Goal: Task Accomplishment & Management: Manage account settings

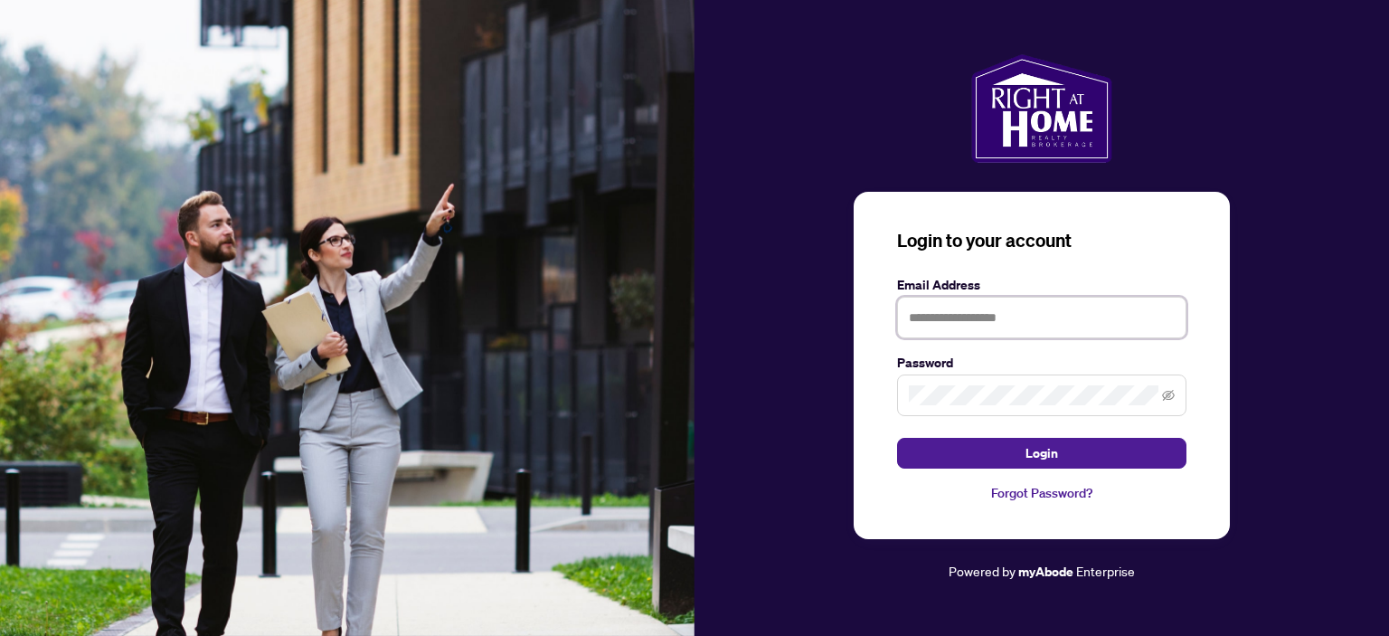
click at [922, 322] on input "text" at bounding box center [1041, 318] width 289 height 42
type input "**********"
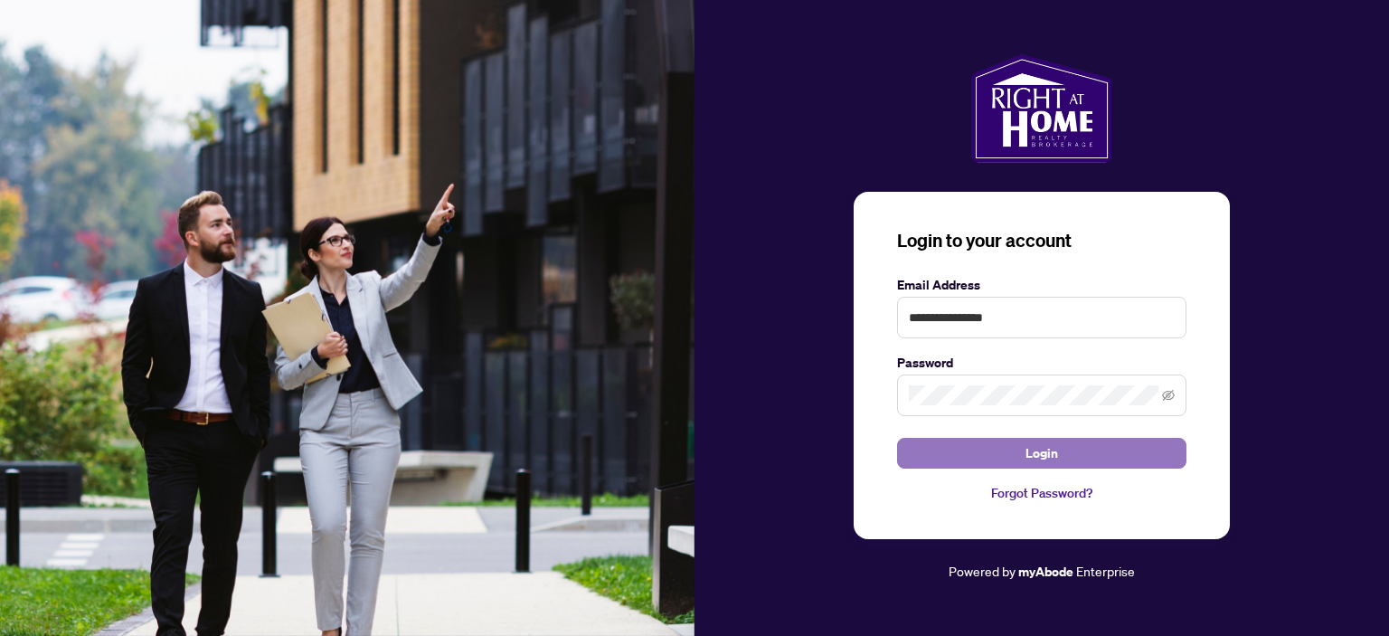
click at [970, 445] on button "Login" at bounding box center [1041, 453] width 289 height 31
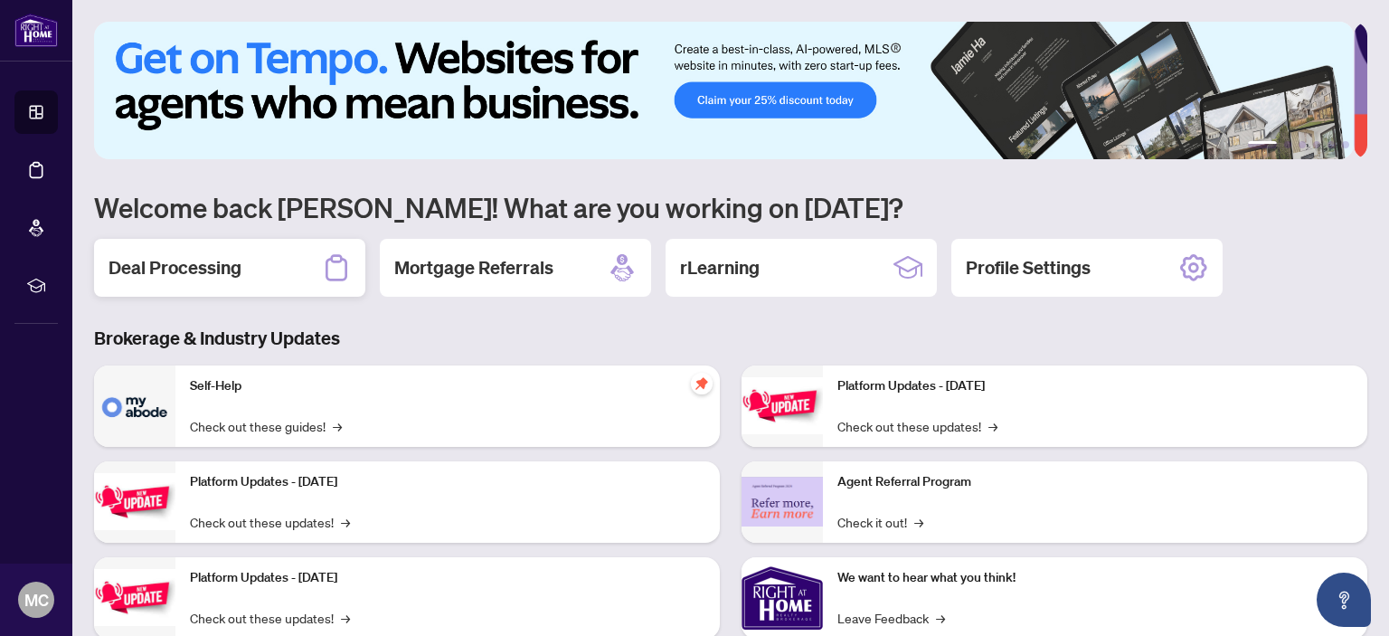
click at [213, 267] on h2 "Deal Processing" at bounding box center [175, 267] width 133 height 25
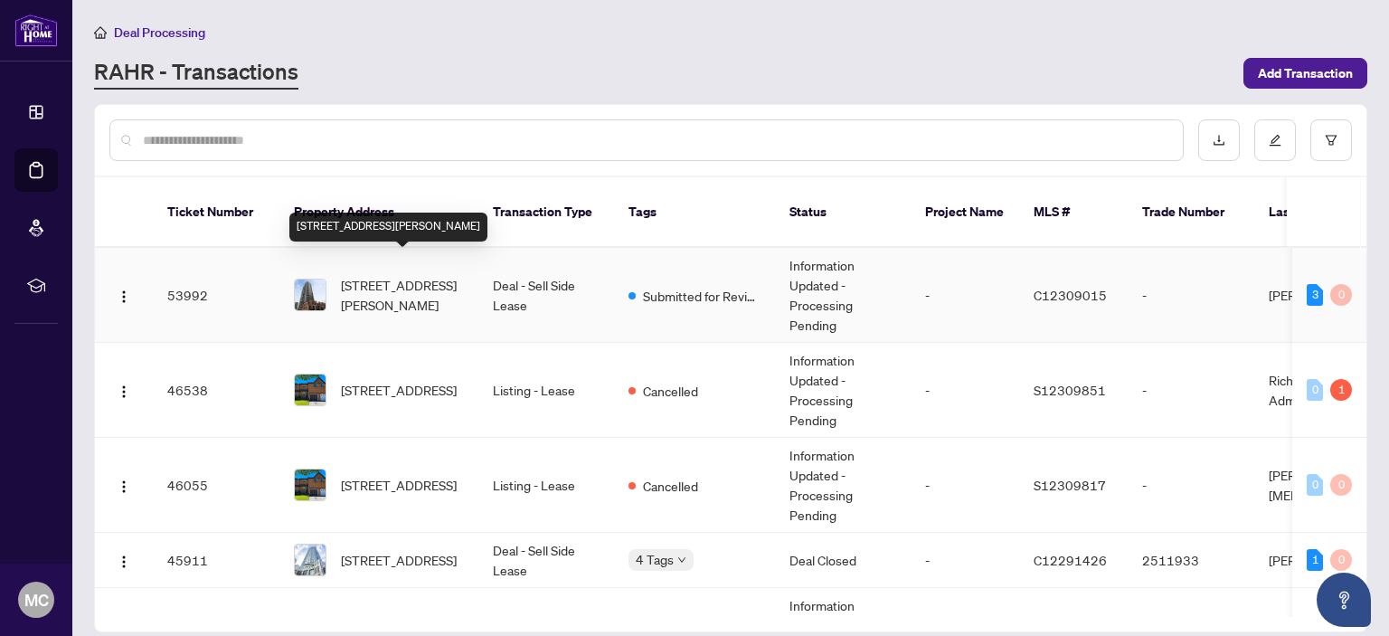
click at [401, 275] on span "[STREET_ADDRESS][PERSON_NAME]" at bounding box center [402, 295] width 123 height 40
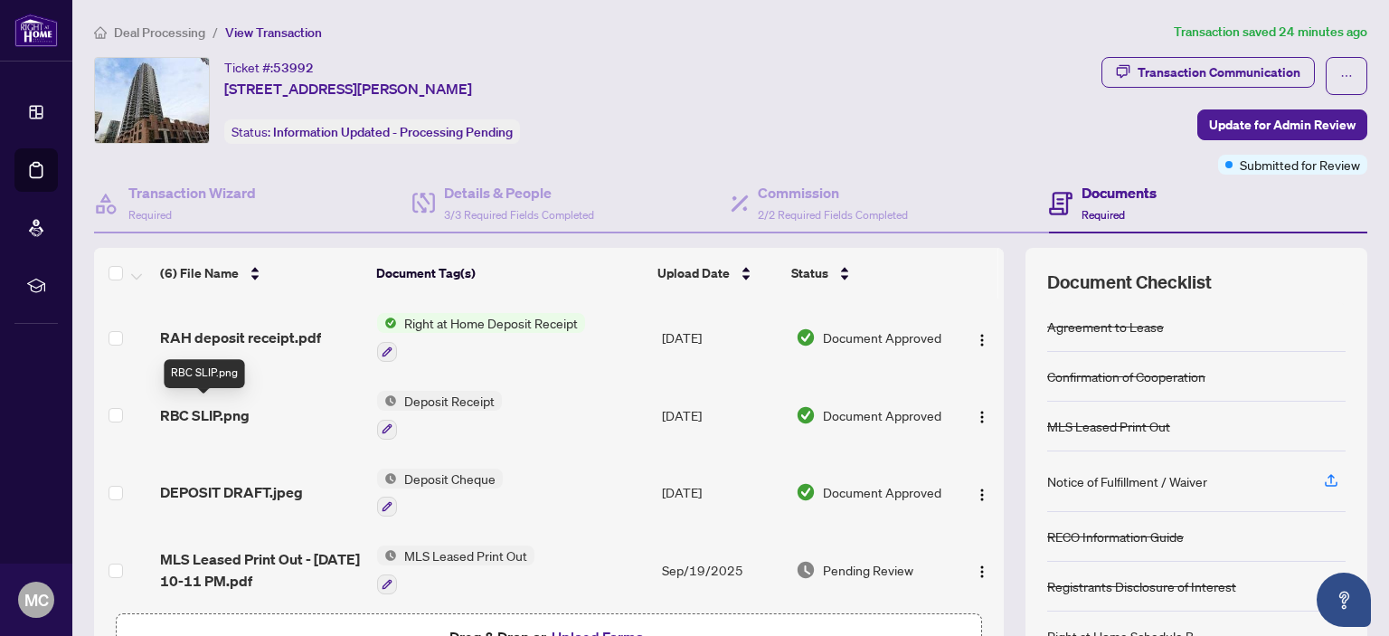
click at [218, 408] on span "RBC SLIP.png" at bounding box center [205, 415] width 90 height 22
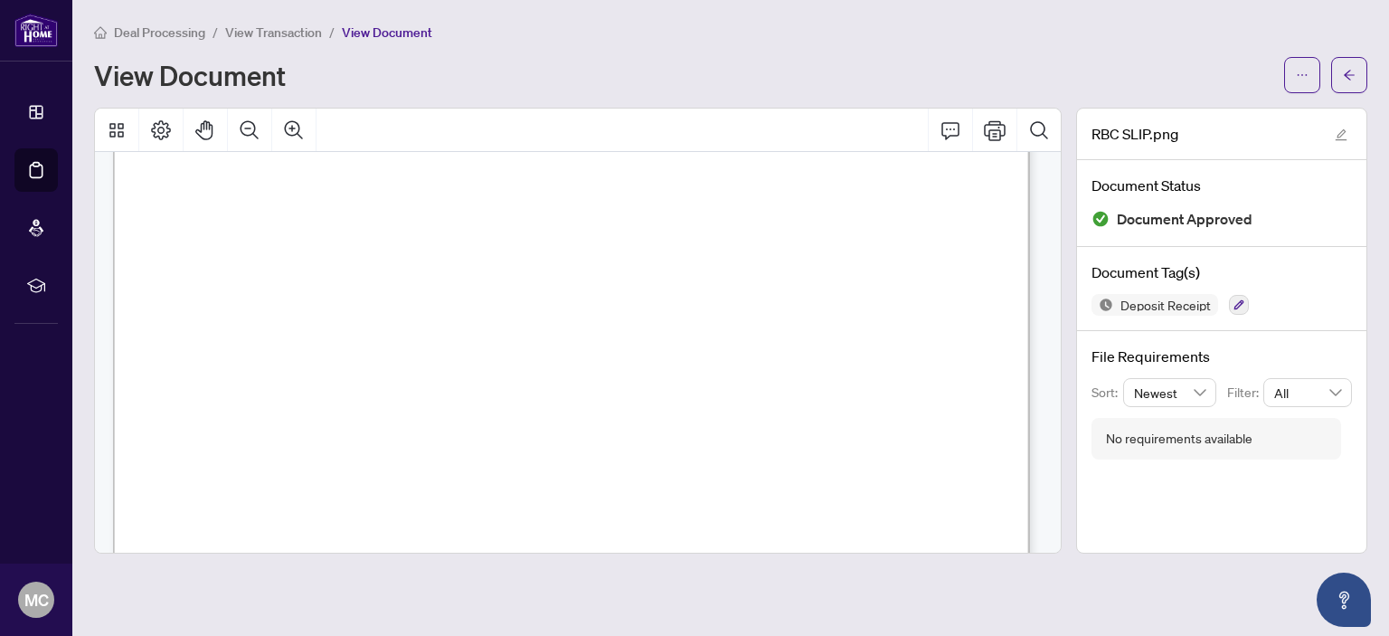
scroll to position [271, 0]
click at [277, 24] on span "View Transaction" at bounding box center [273, 32] width 97 height 16
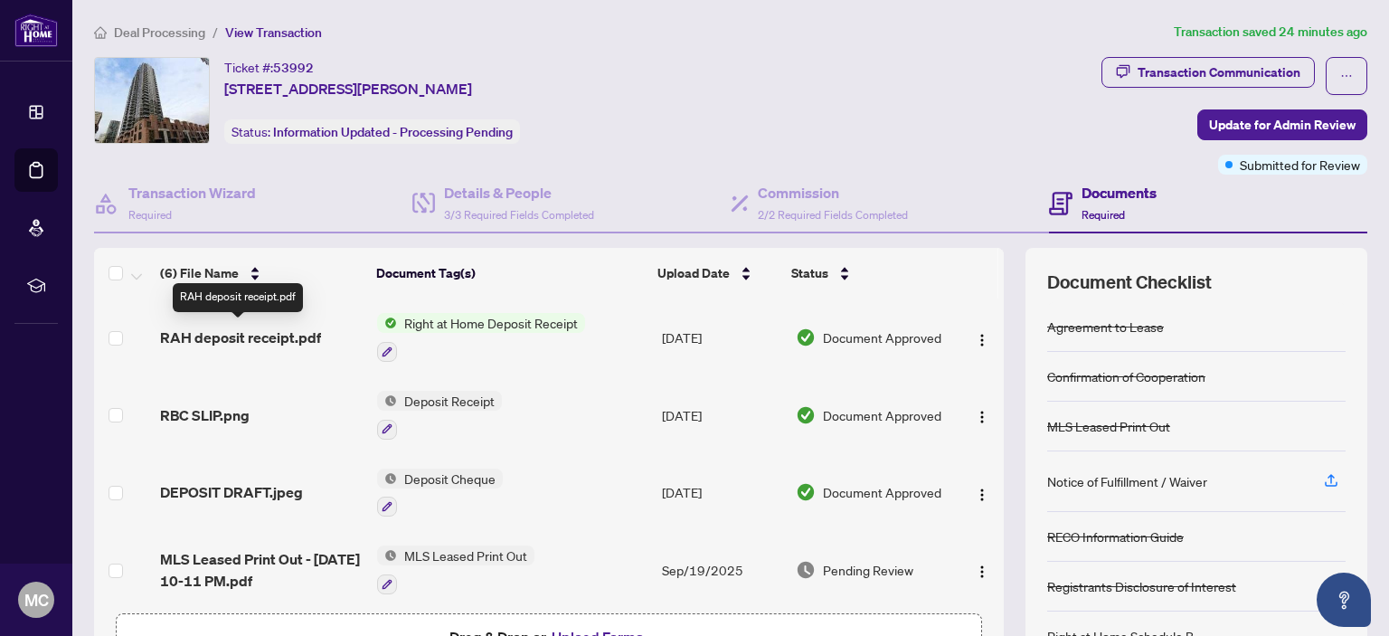
click at [239, 335] on span "RAH deposit receipt.pdf" at bounding box center [240, 338] width 161 height 22
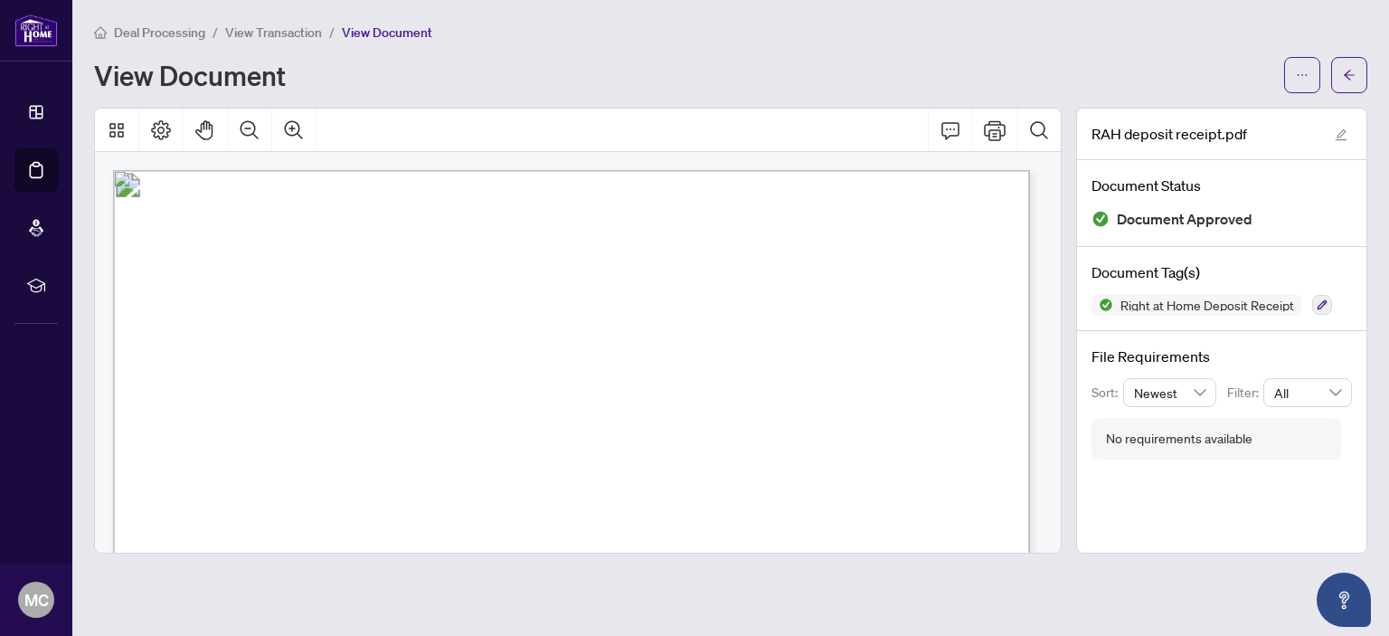
click at [274, 28] on span "View Transaction" at bounding box center [273, 32] width 97 height 16
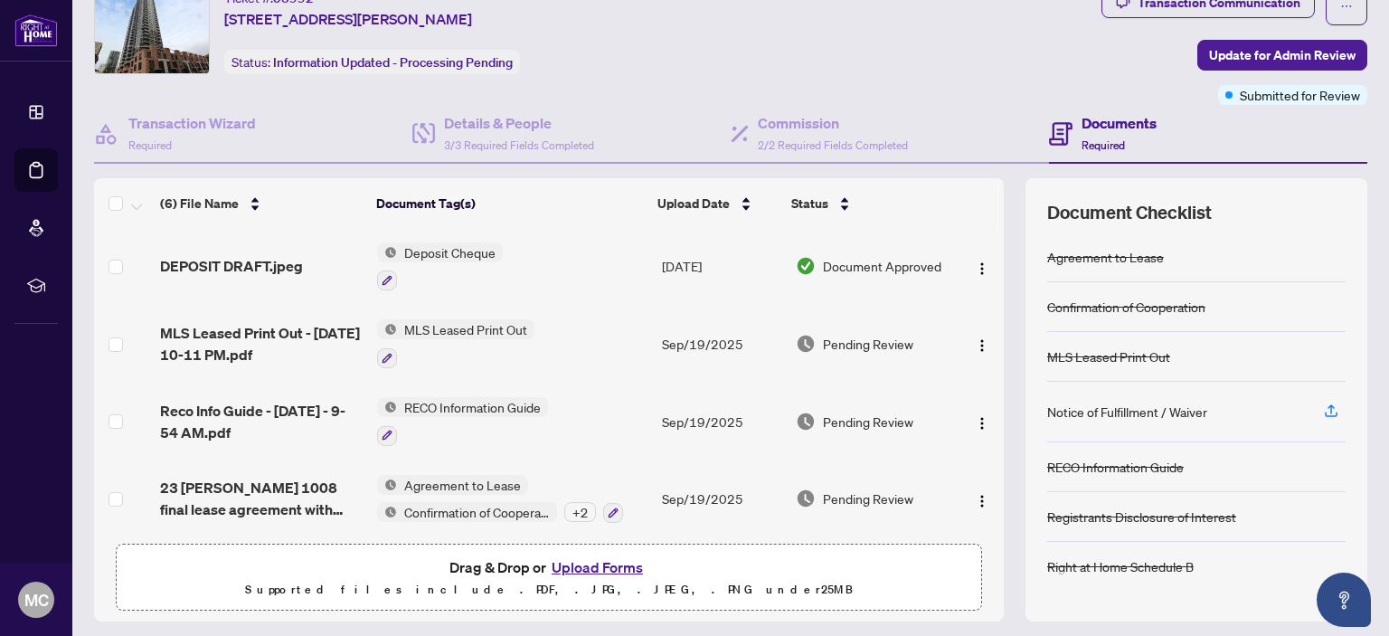
scroll to position [90, 0]
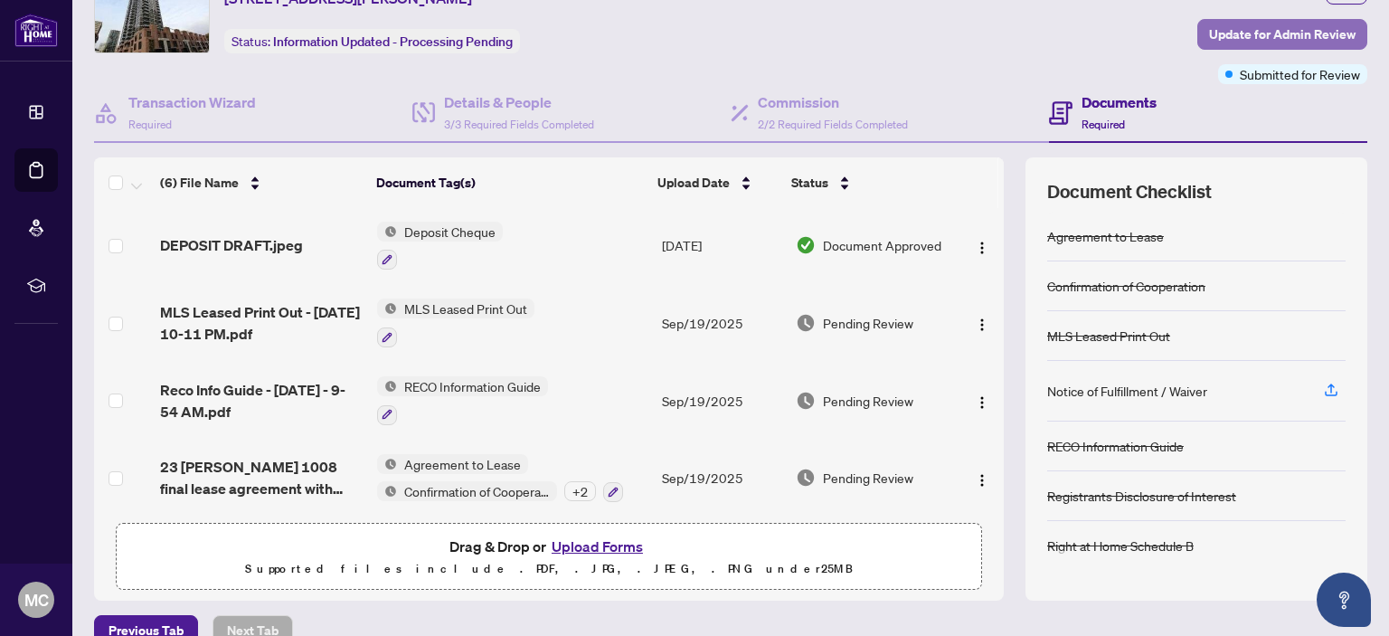
click at [1270, 31] on span "Update for Admin Review" at bounding box center [1282, 34] width 147 height 29
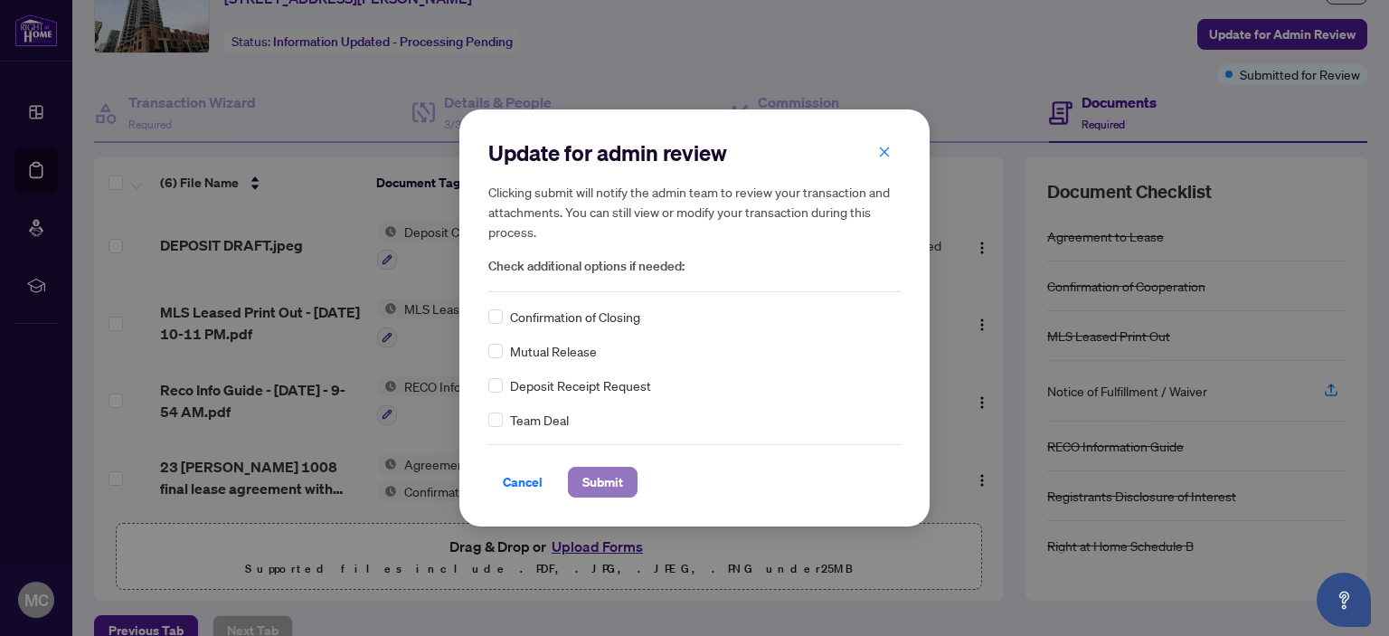
click at [608, 478] on span "Submit" at bounding box center [603, 482] width 41 height 29
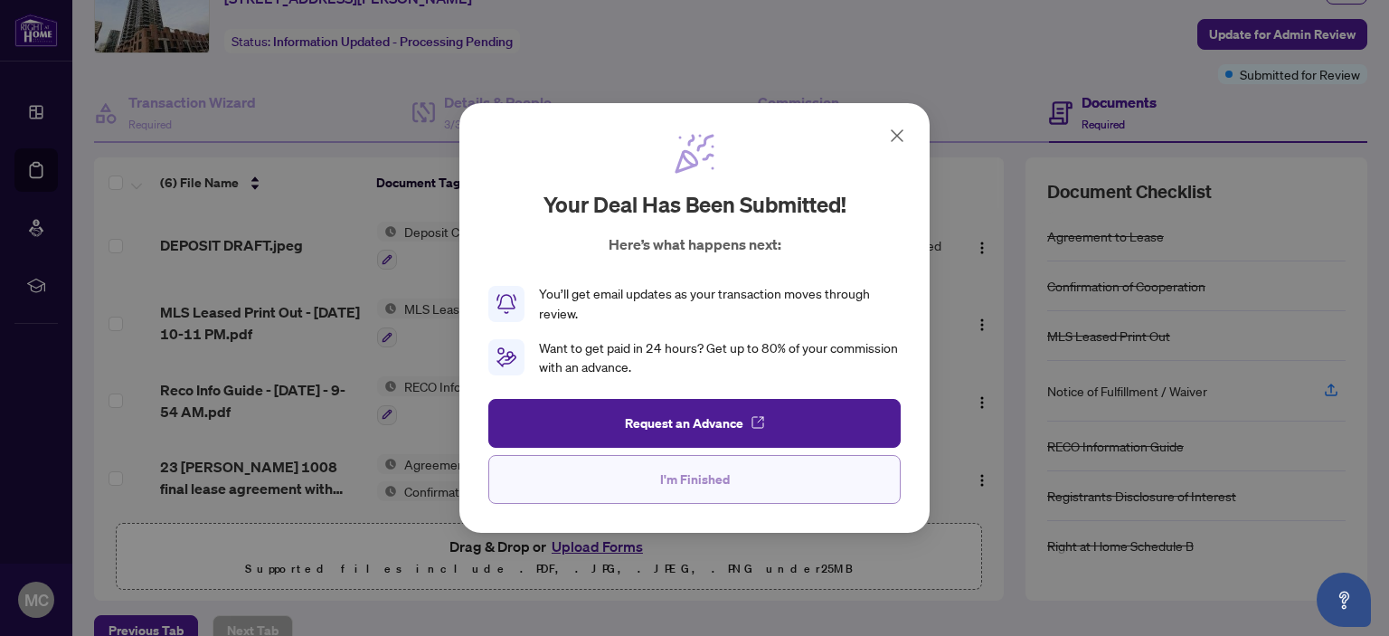
click at [684, 479] on span "I'm Finished" at bounding box center [695, 479] width 70 height 29
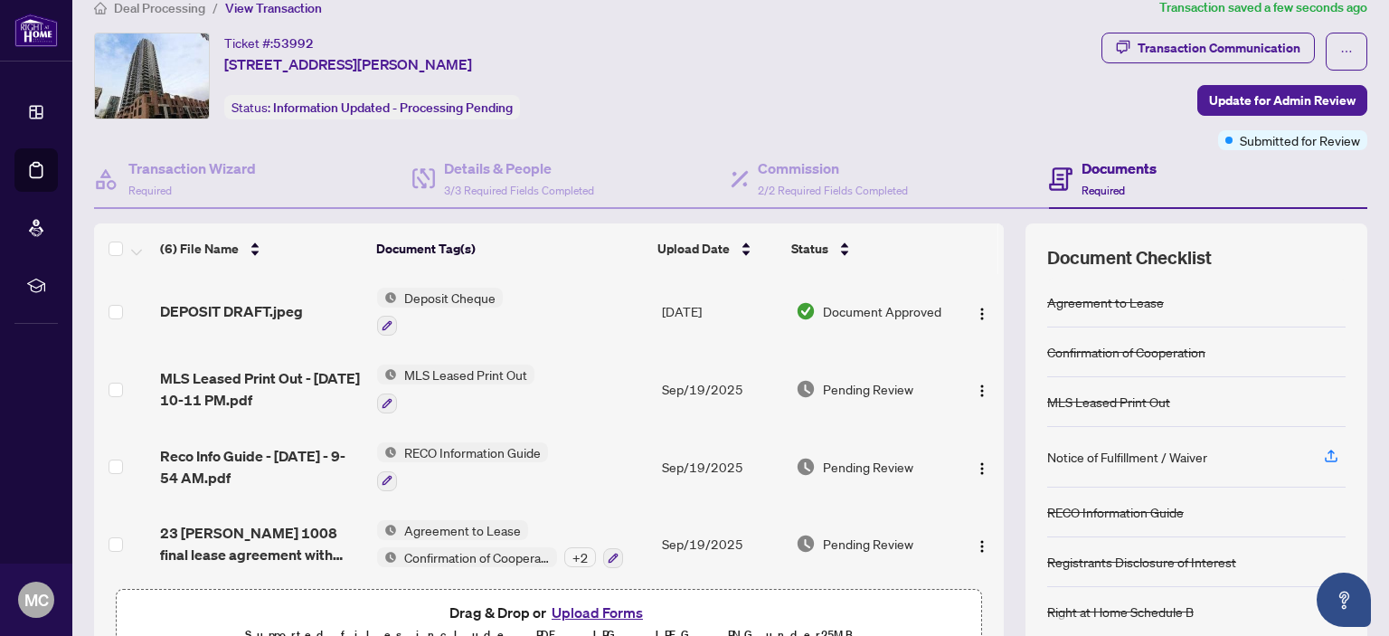
scroll to position [0, 0]
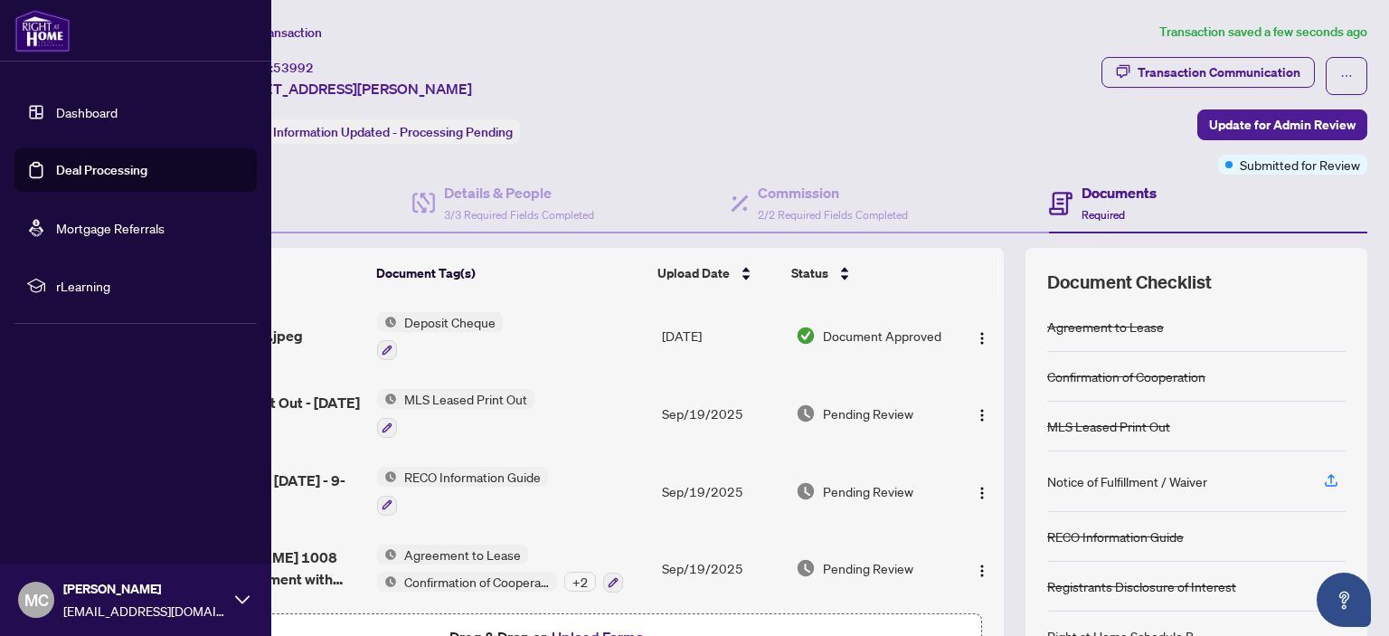
click at [33, 594] on span "MC" at bounding box center [36, 599] width 24 height 25
click at [66, 491] on span "Logout" at bounding box center [72, 492] width 41 height 29
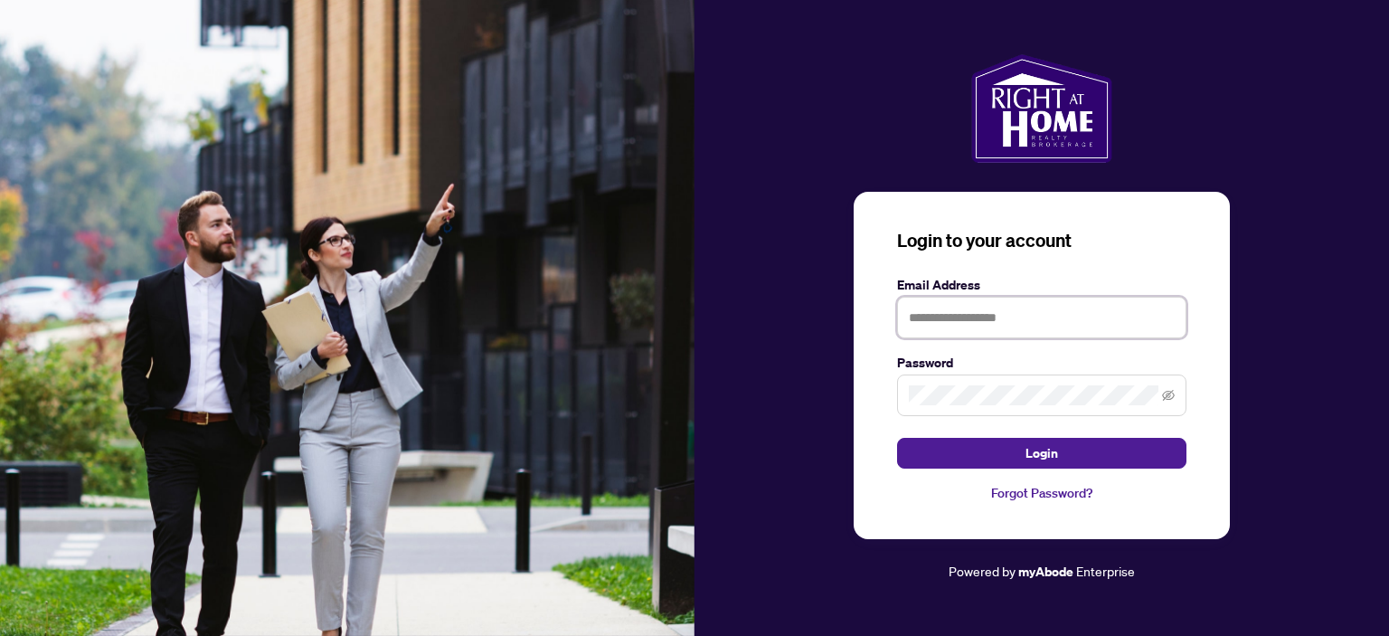
click at [910, 318] on input "text" at bounding box center [1041, 318] width 289 height 42
type input "**********"
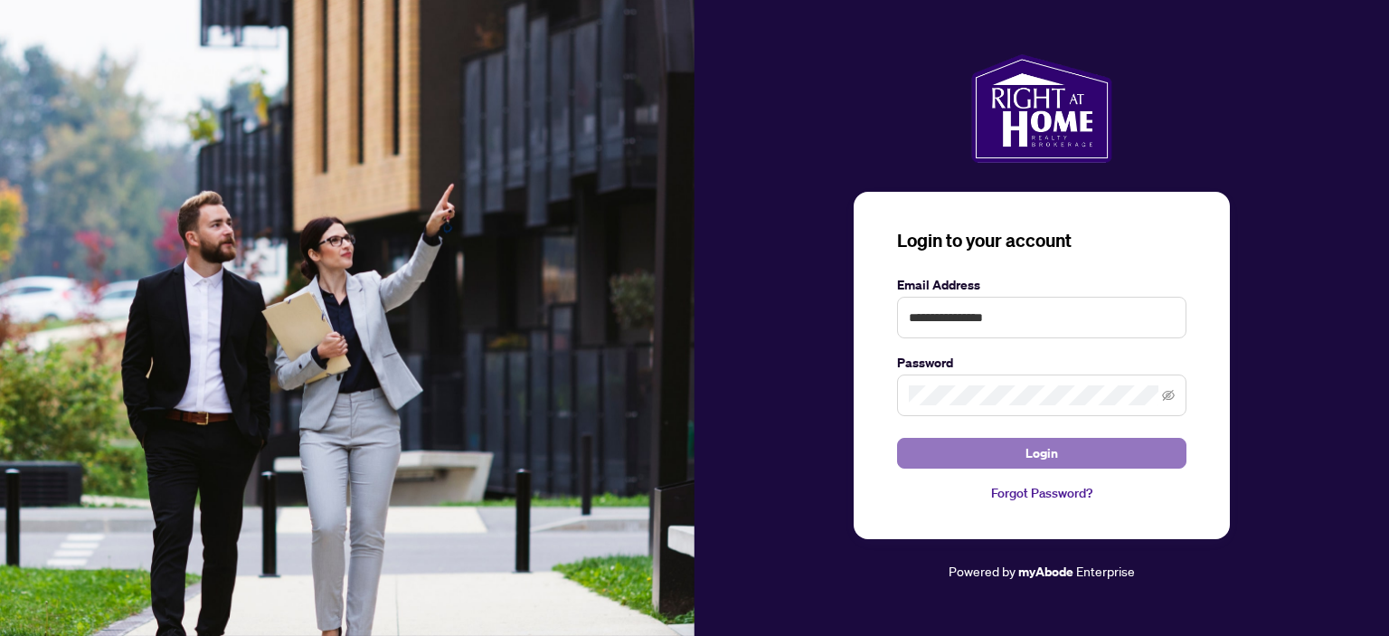
click at [1019, 456] on button "Login" at bounding box center [1041, 453] width 289 height 31
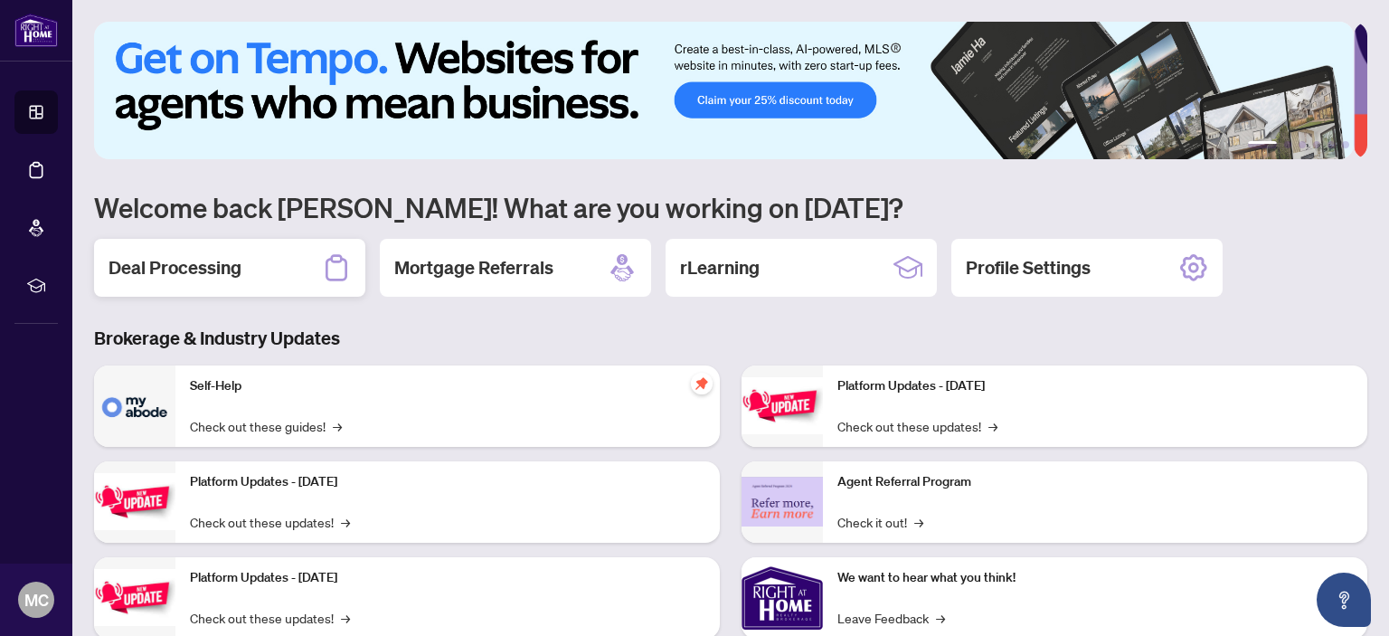
click at [215, 256] on h2 "Deal Processing" at bounding box center [175, 267] width 133 height 25
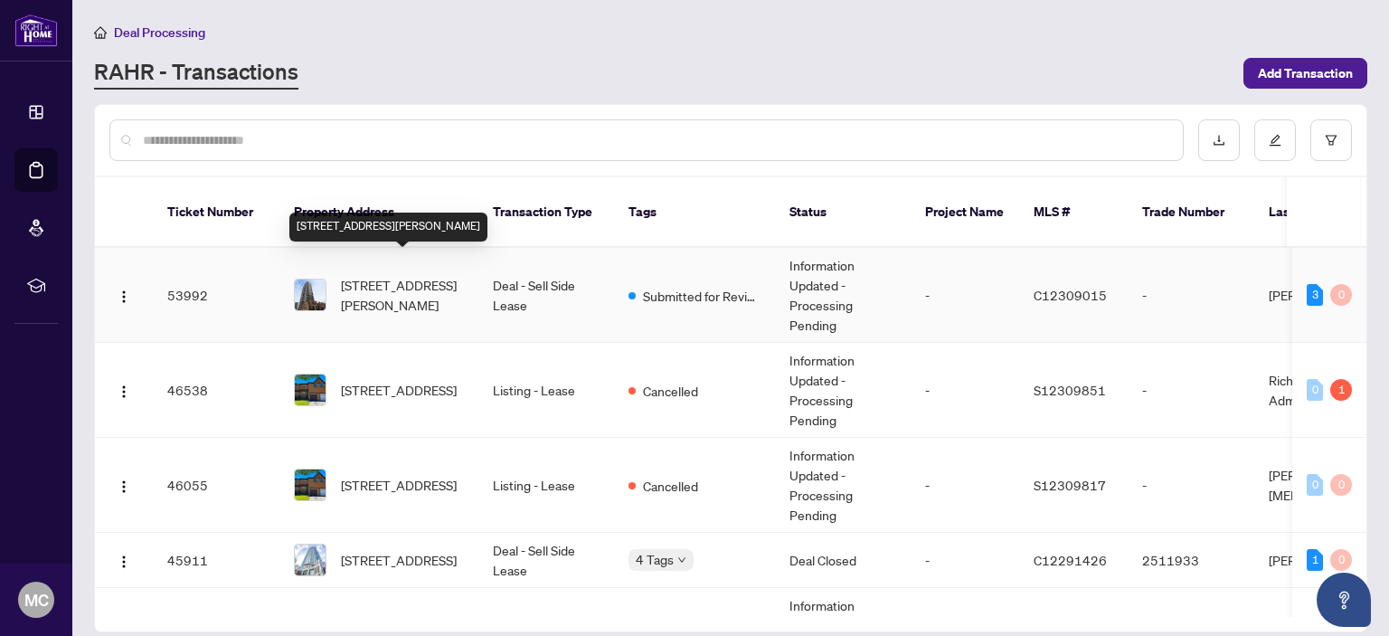
click at [403, 275] on span "[STREET_ADDRESS][PERSON_NAME]" at bounding box center [402, 295] width 123 height 40
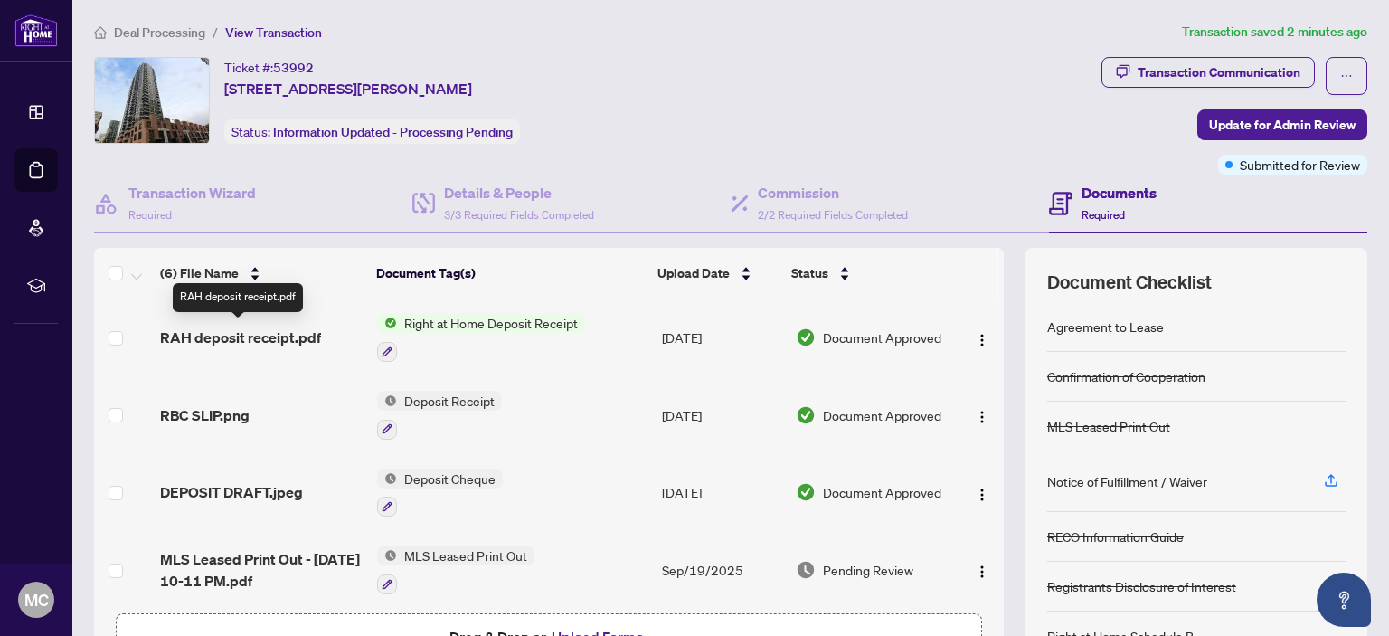
click at [253, 332] on span "RAH deposit receipt.pdf" at bounding box center [240, 338] width 161 height 22
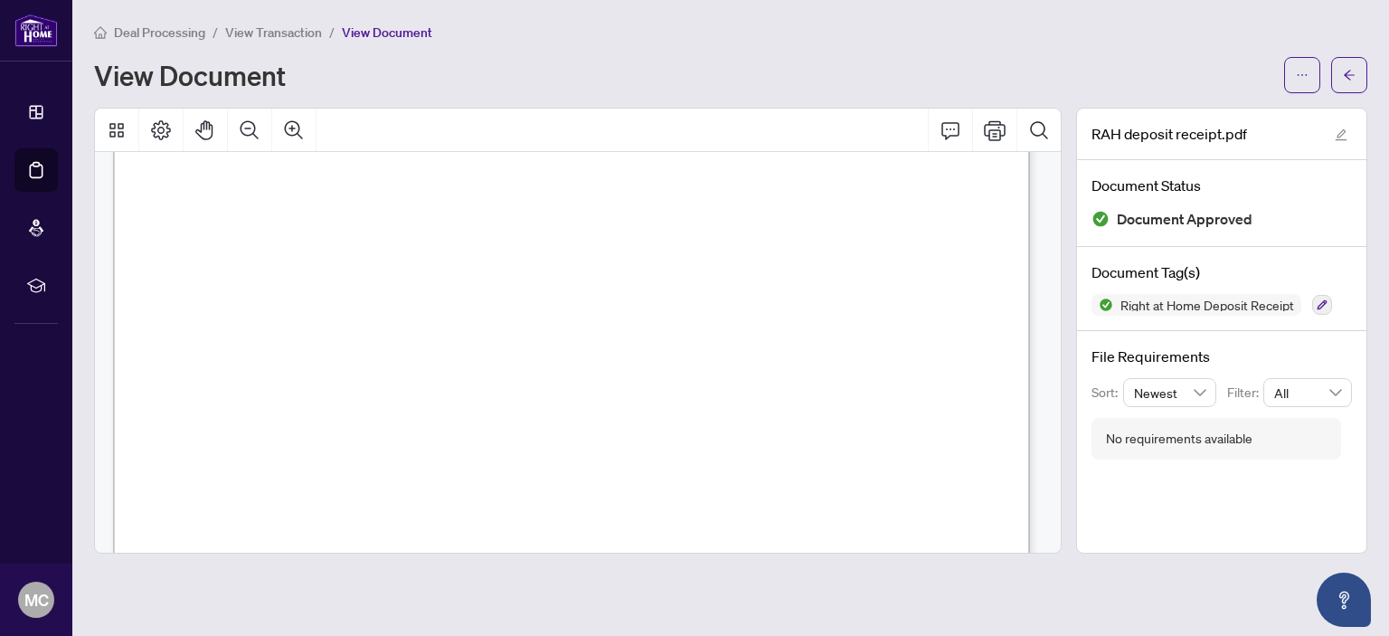
scroll to position [7, 0]
click at [113, 126] on icon "Thumbnails" at bounding box center [116, 130] width 14 height 14
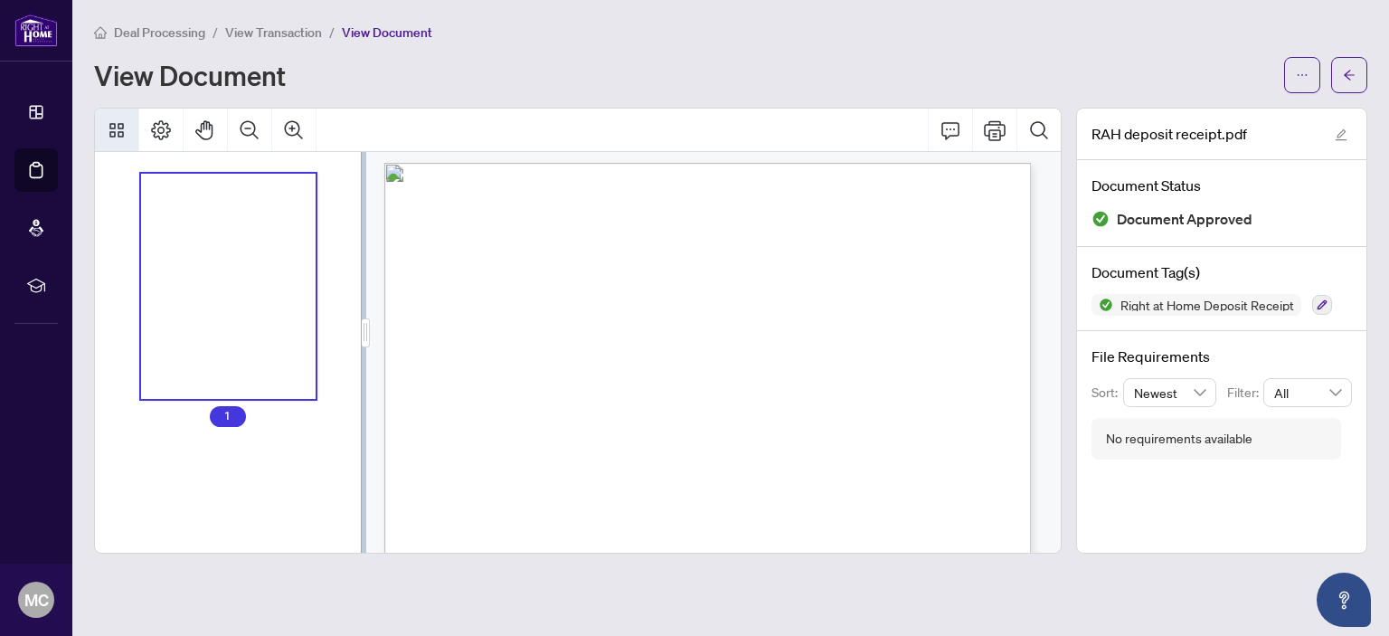
scroll to position [5, 0]
click at [158, 127] on icon "Page Layout" at bounding box center [161, 130] width 20 height 20
click at [954, 128] on icon "Comment" at bounding box center [951, 130] width 18 height 17
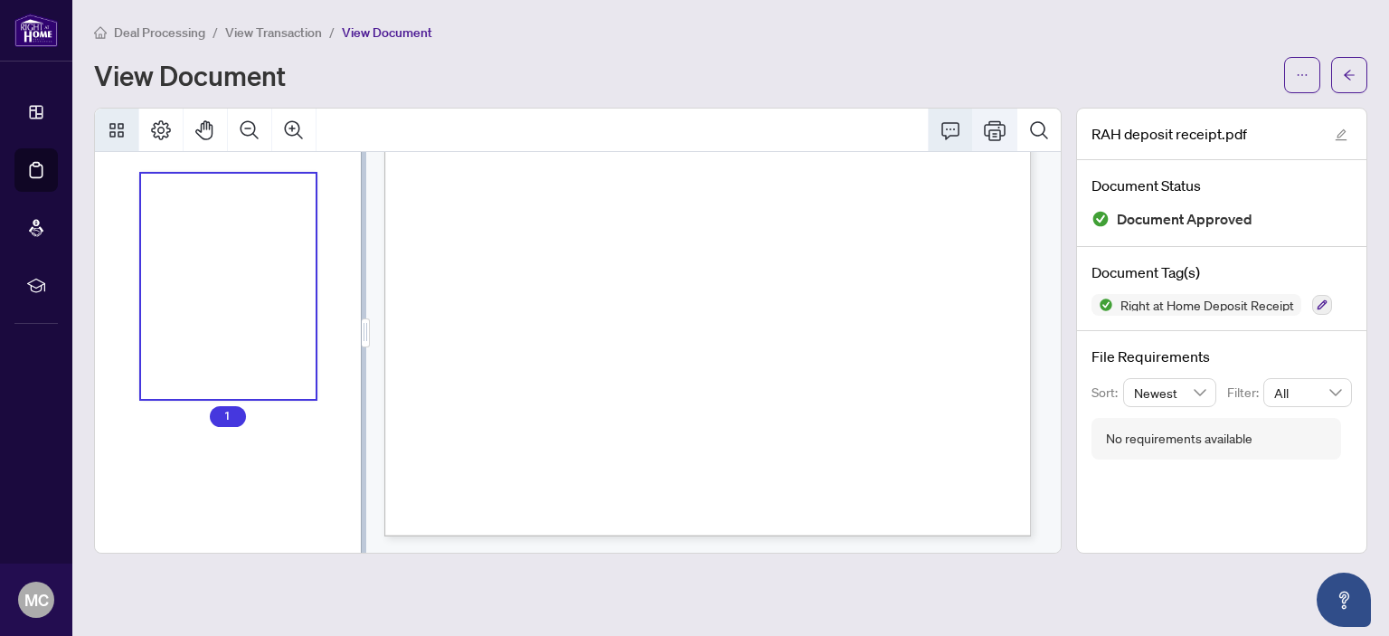
click at [994, 127] on icon "Print" at bounding box center [995, 130] width 22 height 22
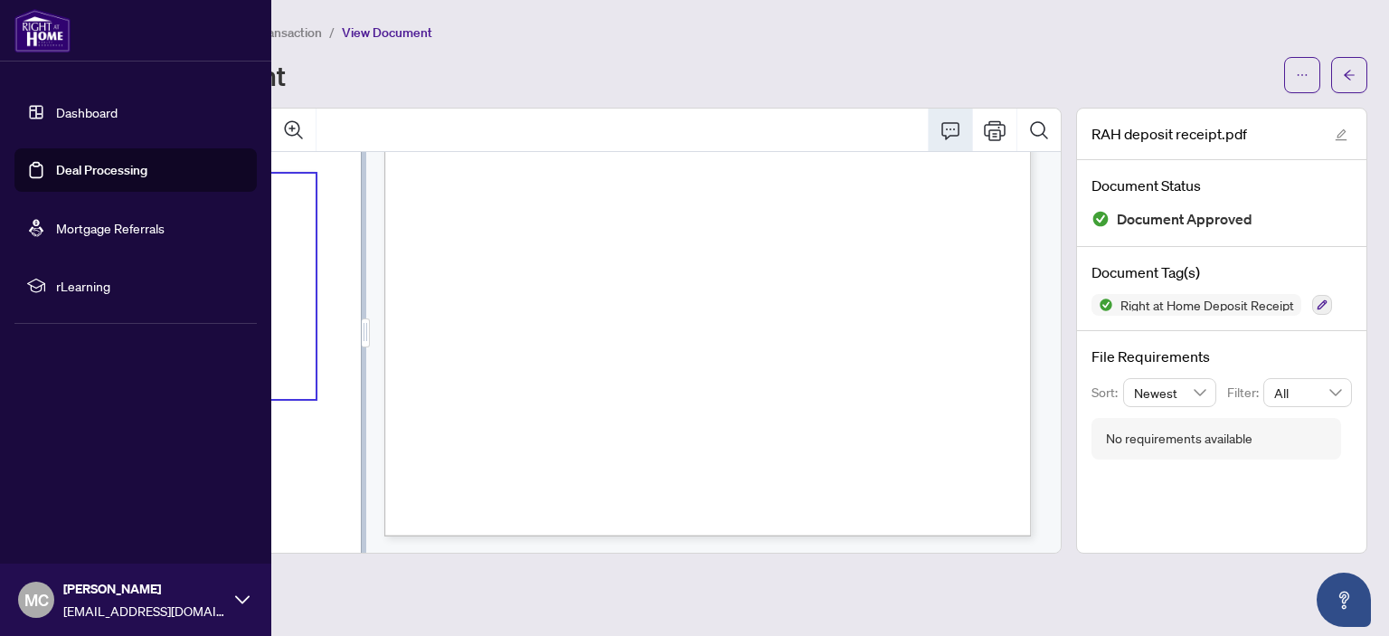
click at [40, 592] on span "MC" at bounding box center [36, 599] width 24 height 25
click at [76, 489] on span "Logout" at bounding box center [72, 492] width 41 height 29
